Goal: Communication & Community: Answer question/provide support

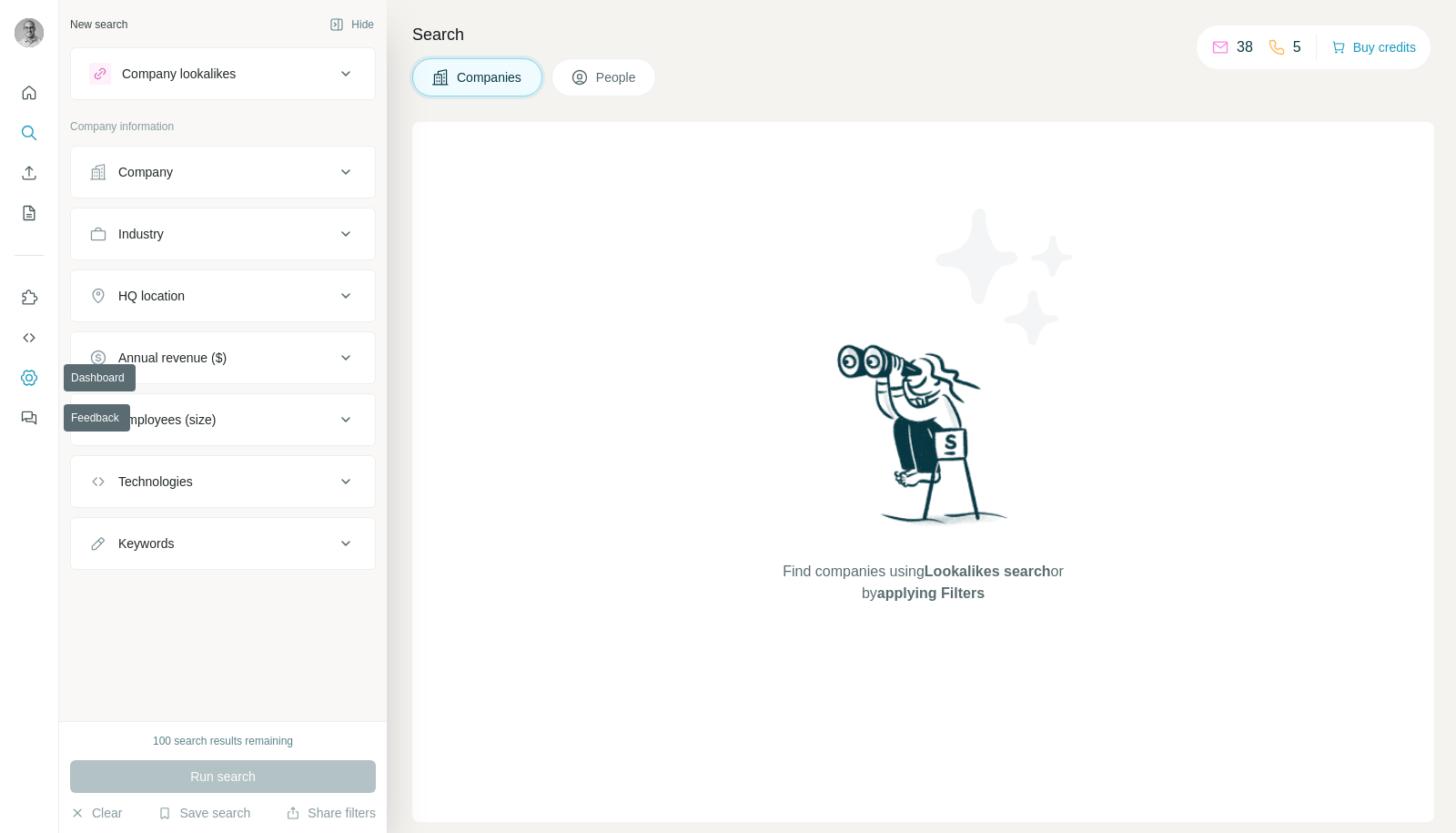
click at [28, 389] on button "Dashboard" at bounding box center [29, 378] width 29 height 33
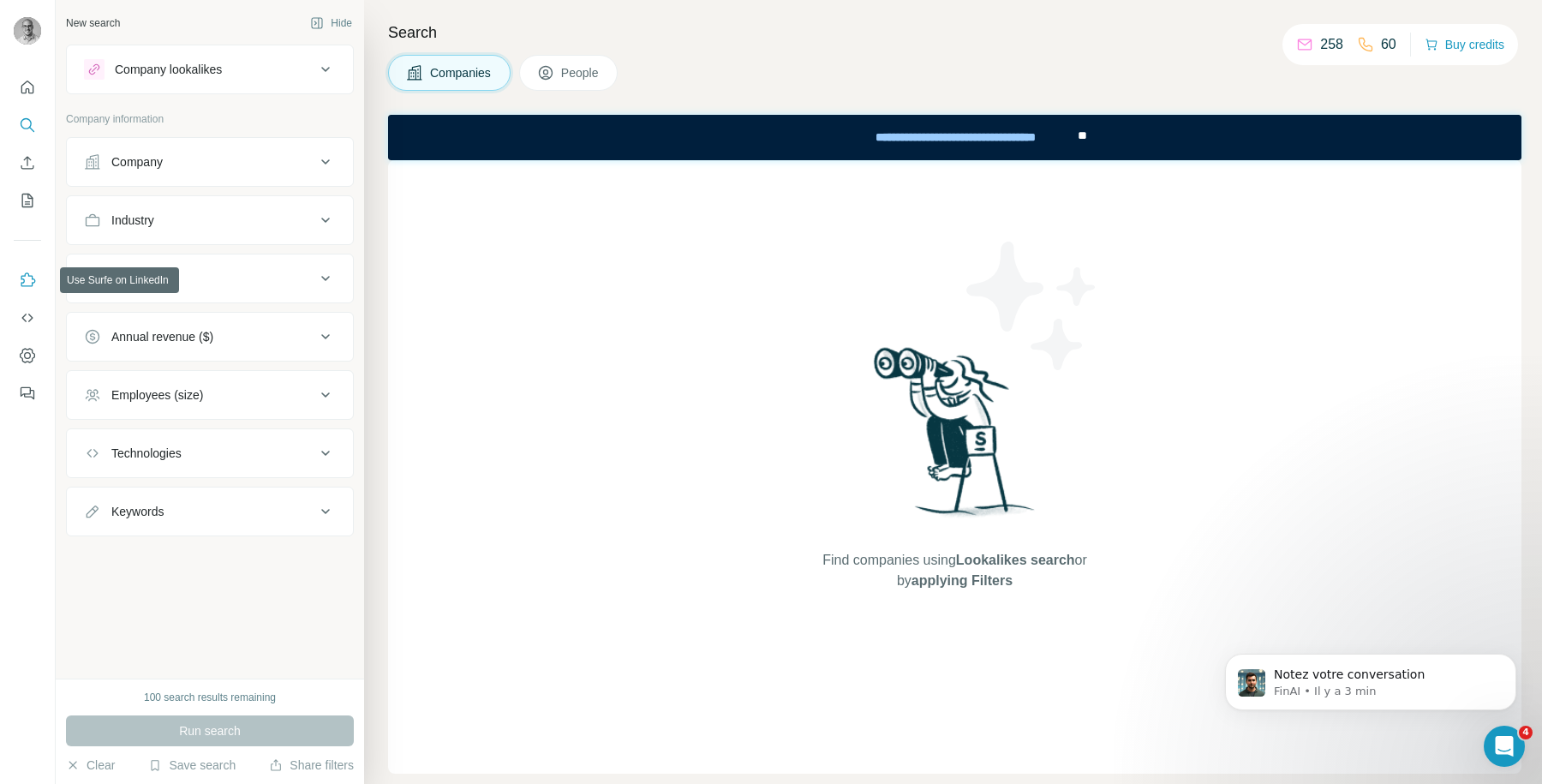
click at [31, 289] on button "Use Surfe on LinkedIn" at bounding box center [27, 280] width 27 height 31
click at [1491, 743] on icon "Ouvrir le Messenger Intercom" at bounding box center [1502, 743] width 28 height 28
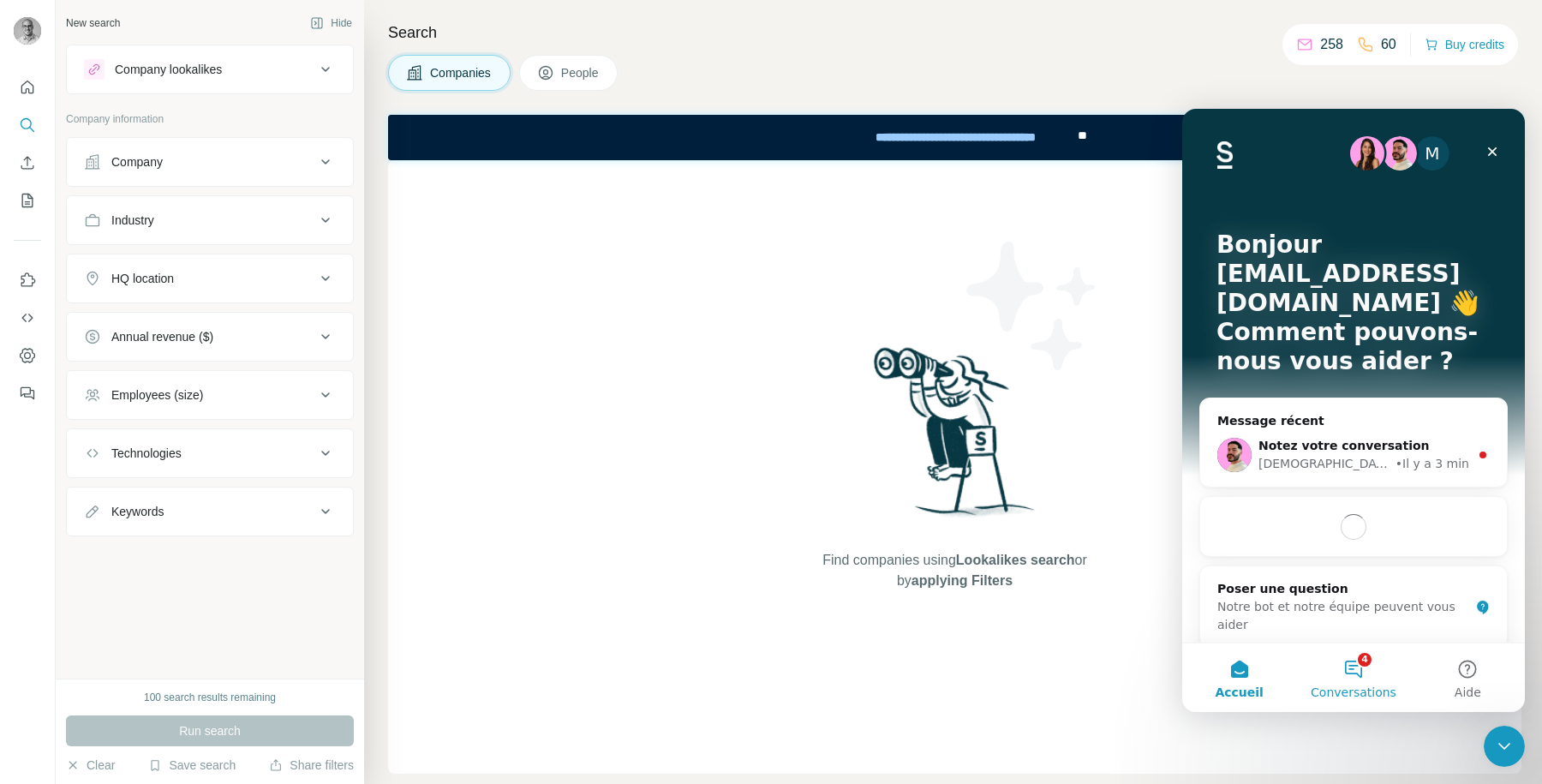
click at [1348, 676] on button "4 Conversations" at bounding box center [1353, 677] width 114 height 68
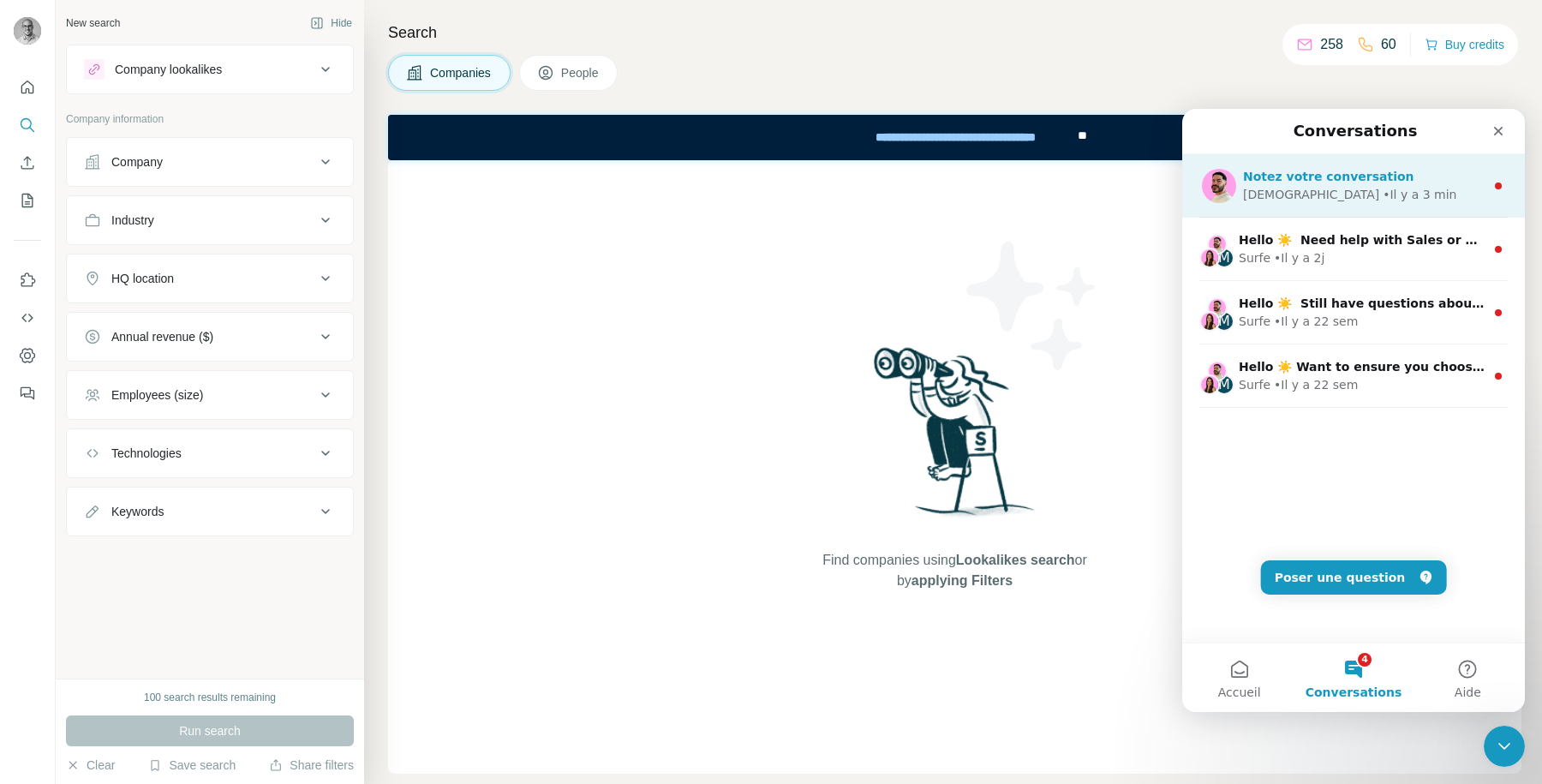
click at [1328, 180] on span "Notez votre conversation" at bounding box center [1328, 176] width 171 height 14
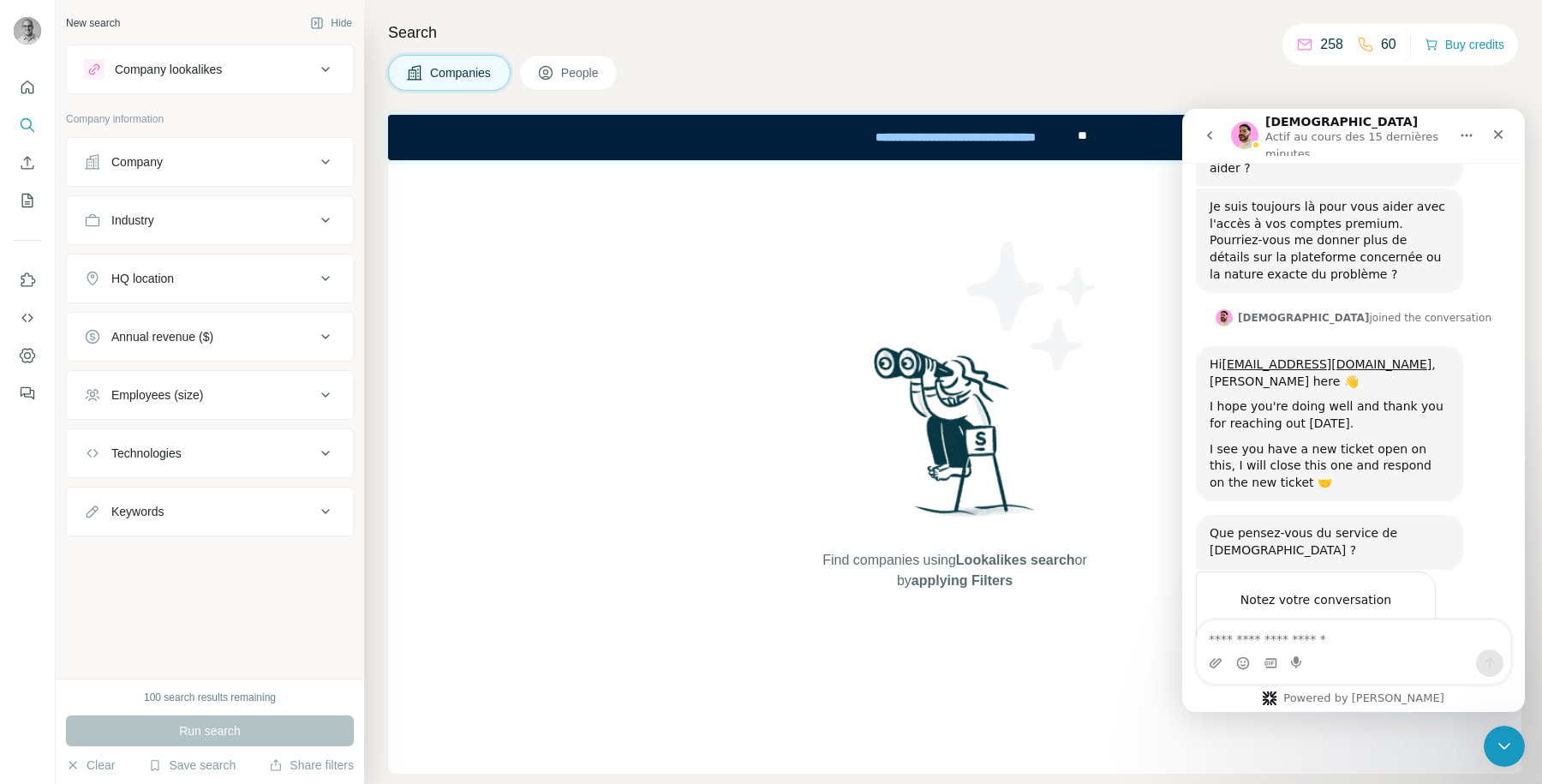
scroll to position [486, 0]
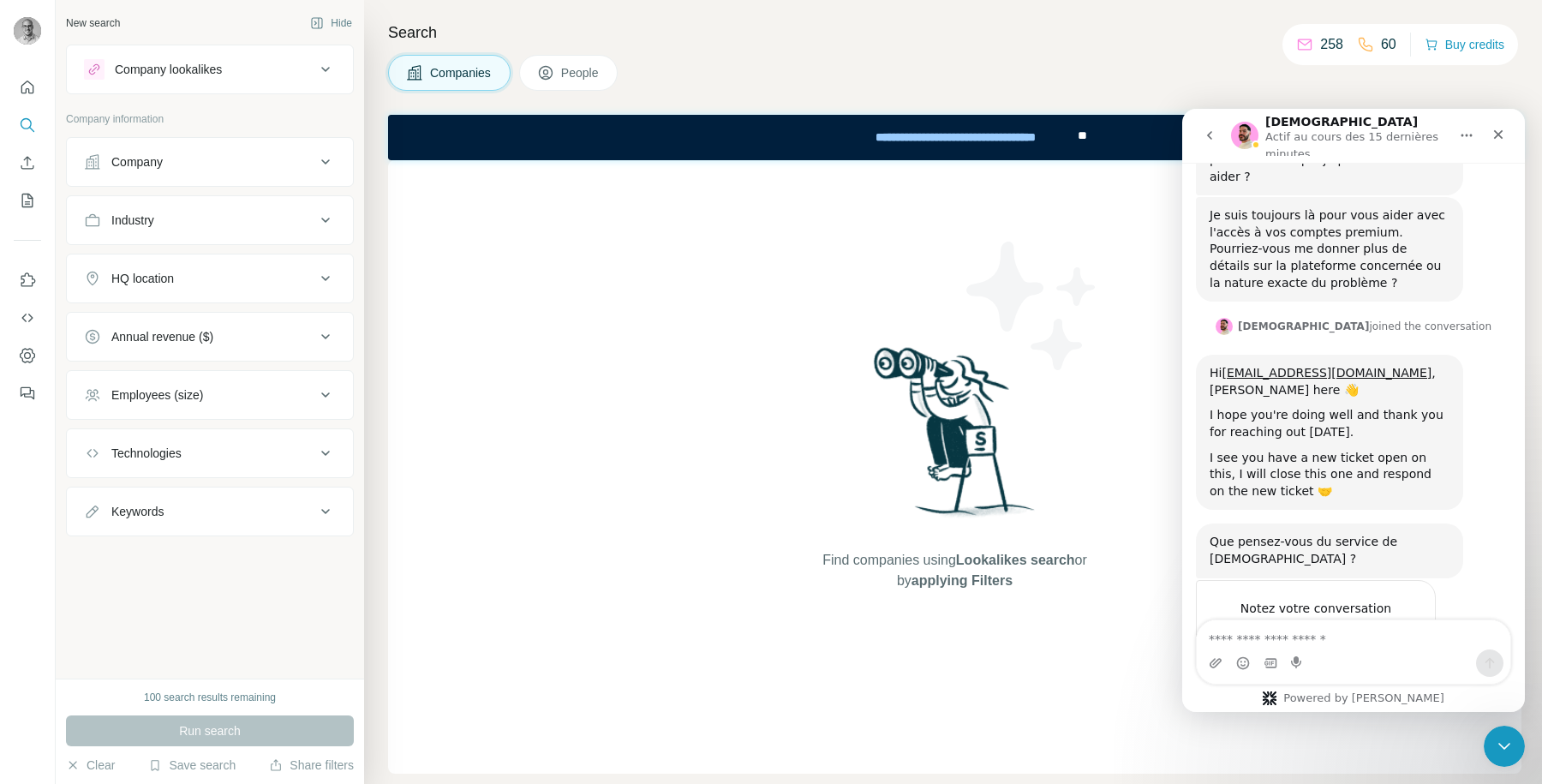
click at [1275, 449] on div "I see you have a new ticket open on this, I will close this one and respond on …" at bounding box center [1330, 475] width 240 height 51
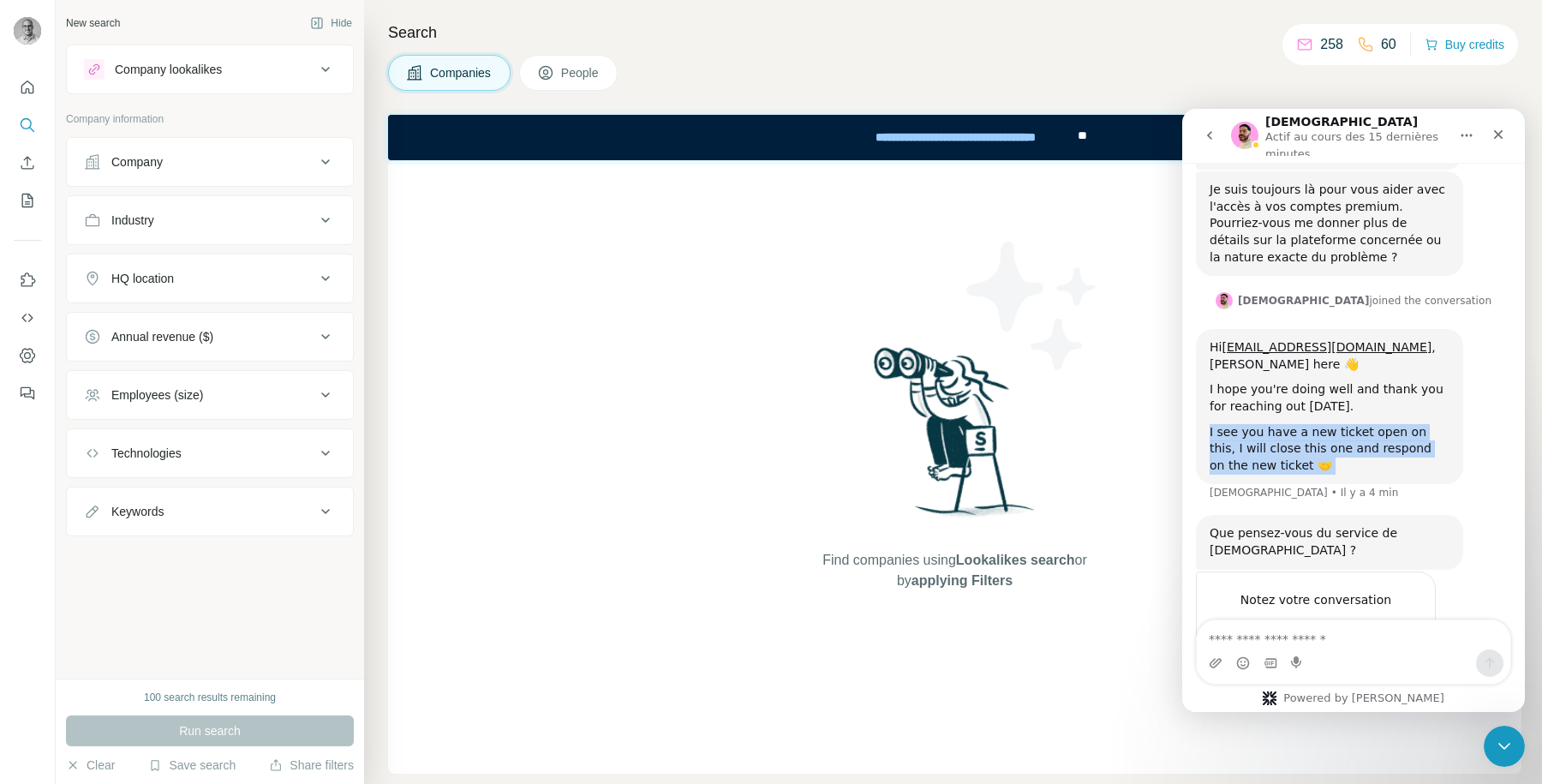
click at [1275, 424] on div "I see you have a new ticket open on this, I will close this one and respond on …" at bounding box center [1330, 449] width 240 height 51
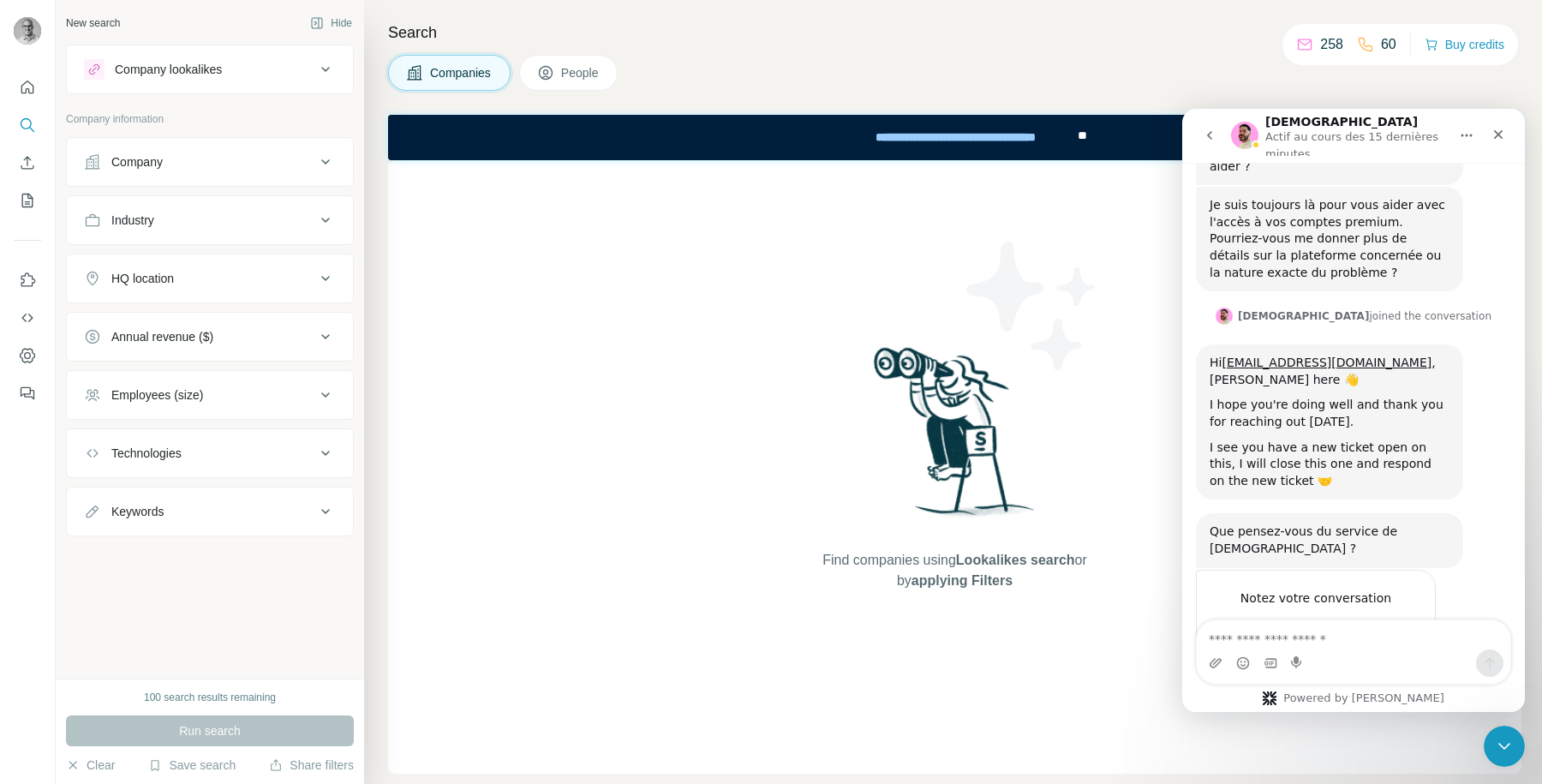
scroll to position [494, 0]
click at [1207, 134] on icon "go back" at bounding box center [1209, 135] width 14 height 14
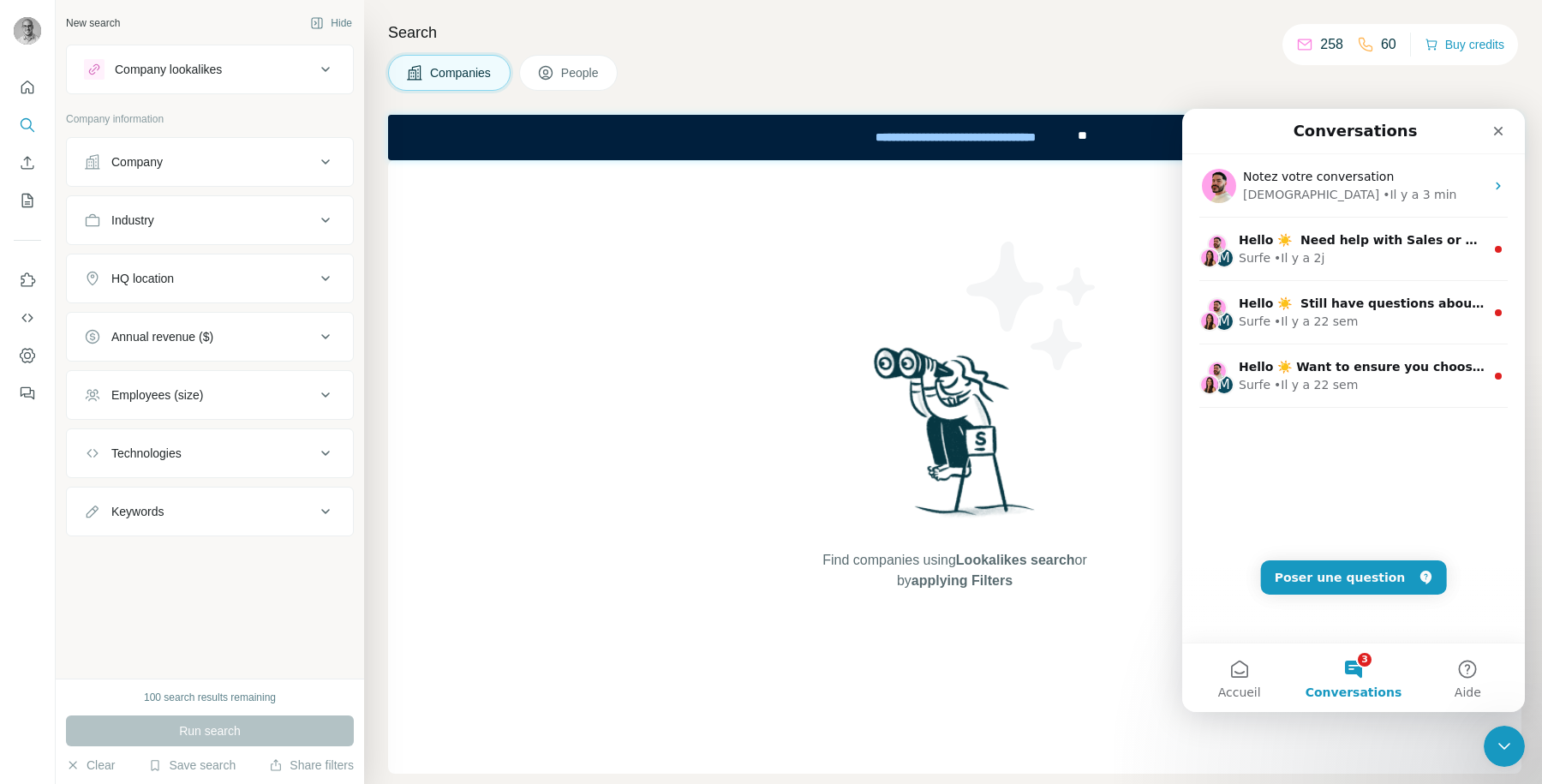
scroll to position [0, 0]
click at [22, 358] on icon "Dashboard" at bounding box center [27, 355] width 17 height 17
